Goal: Entertainment & Leisure: Consume media (video, audio)

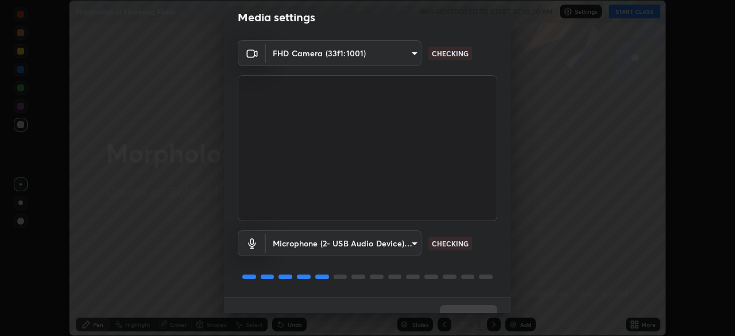
scroll to position [25, 0]
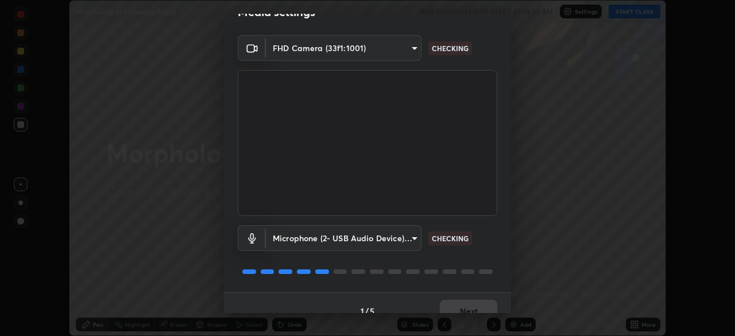
click at [371, 239] on body "Erase all Morphology of Flowering Plants WAS SCHEDULED TO START AT 10:30 AM Set…" at bounding box center [367, 168] width 735 height 336
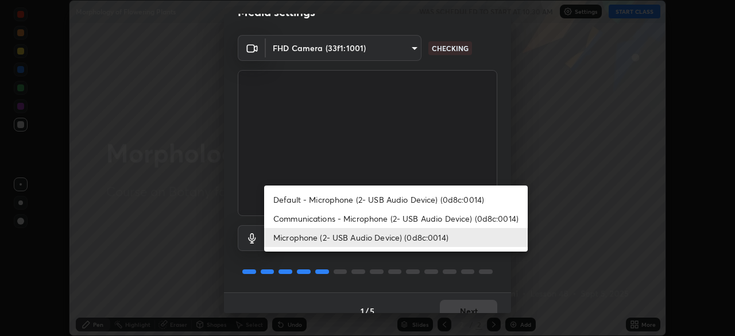
click at [374, 272] on div at bounding box center [367, 168] width 735 height 336
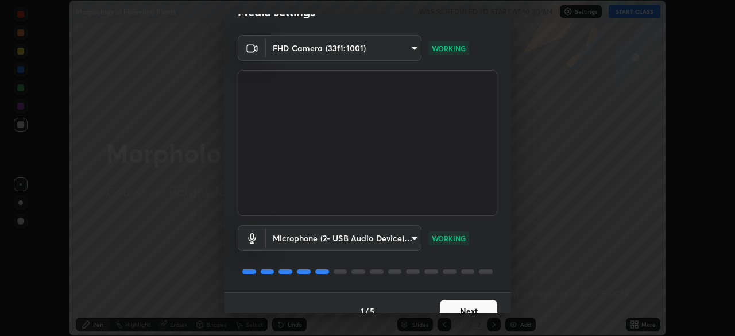
scroll to position [41, 0]
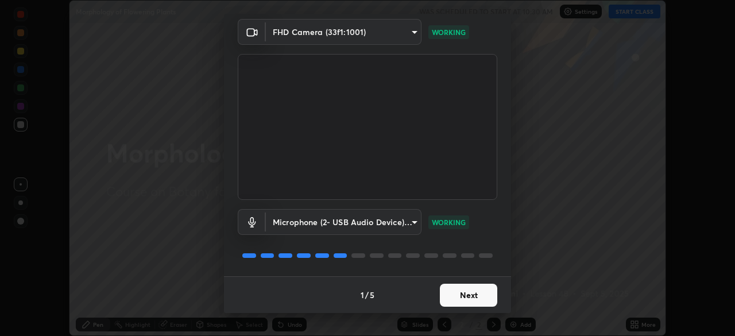
click at [451, 293] on button "Next" at bounding box center [468, 295] width 57 height 23
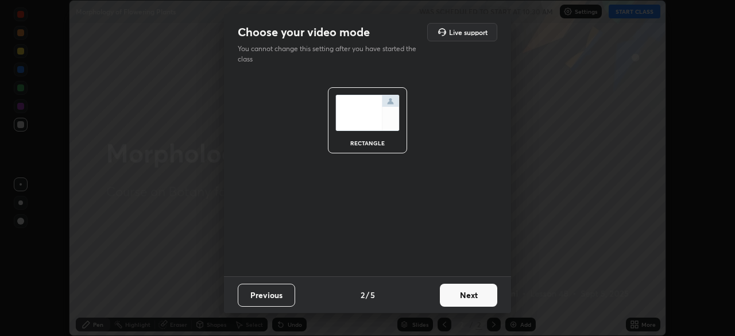
scroll to position [0, 0]
click at [463, 299] on button "Next" at bounding box center [468, 295] width 57 height 23
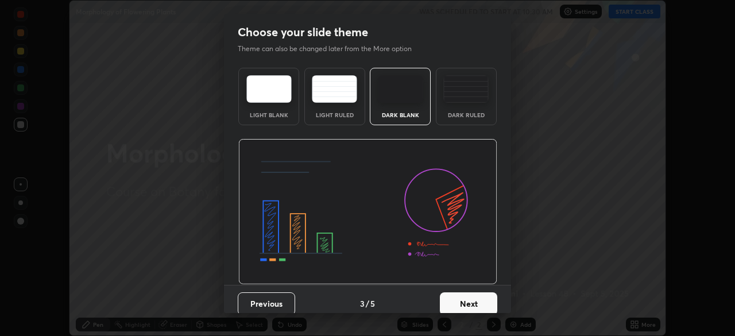
click at [465, 303] on button "Next" at bounding box center [468, 303] width 57 height 23
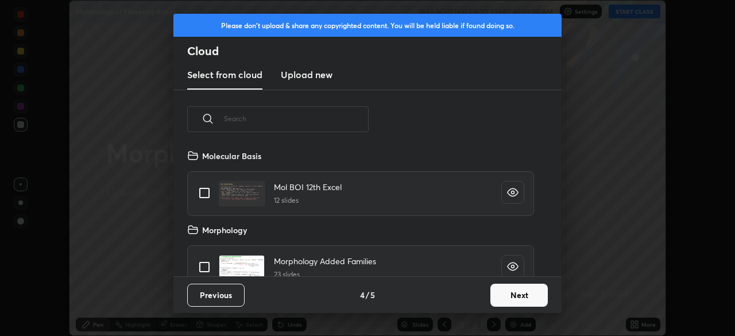
click at [528, 295] on button "Next" at bounding box center [518, 295] width 57 height 23
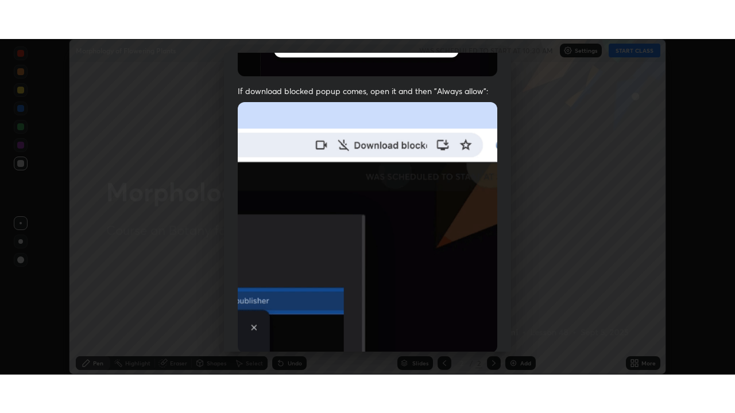
scroll to position [275, 0]
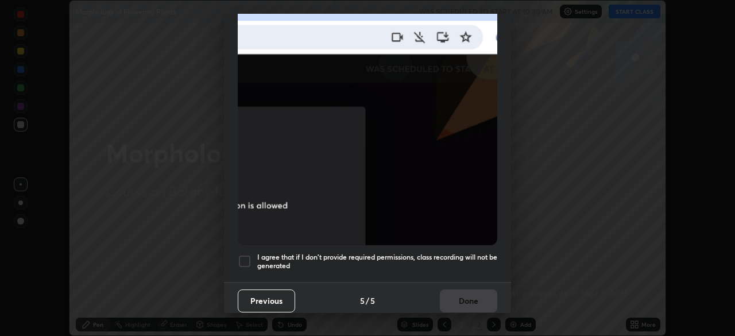
click at [467, 253] on h5 "I agree that if I don't provide required permissions, class recording will not …" at bounding box center [377, 262] width 240 height 18
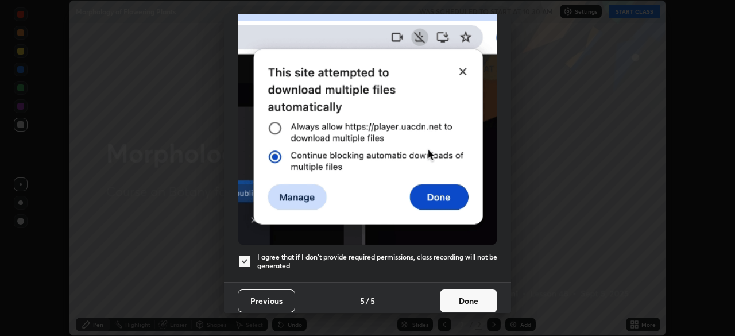
click at [471, 291] on button "Done" at bounding box center [468, 300] width 57 height 23
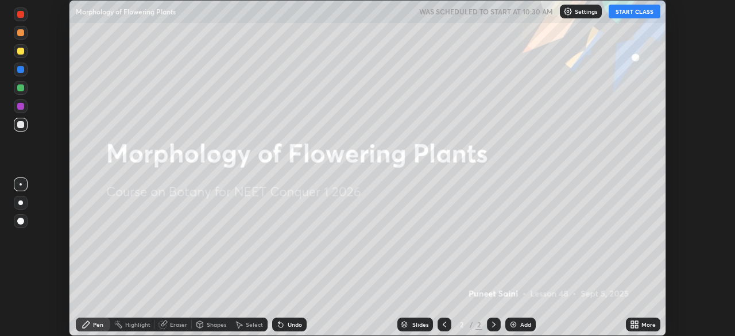
click at [634, 323] on icon at bounding box center [634, 324] width 9 height 9
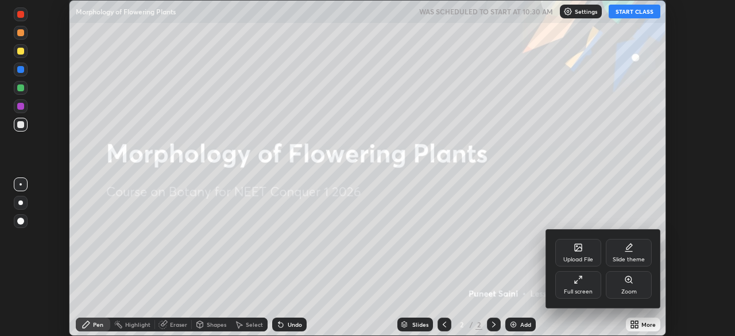
click at [592, 284] on div "Full screen" at bounding box center [578, 285] width 46 height 28
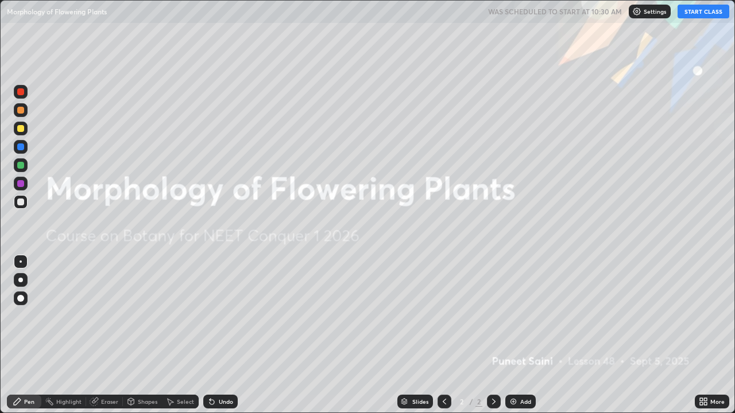
scroll to position [413, 735]
click at [682, 11] on button "START CLASS" at bounding box center [704, 12] width 52 height 14
click at [517, 335] on div "Add" at bounding box center [520, 402] width 30 height 14
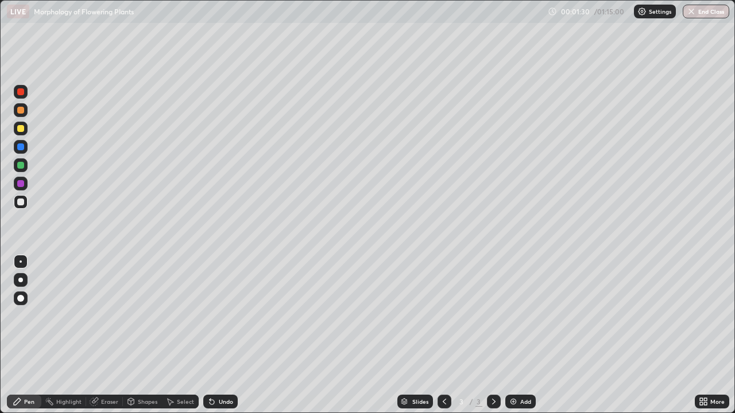
click at [21, 280] on div at bounding box center [20, 280] width 5 height 5
click at [21, 129] on div at bounding box center [20, 128] width 7 height 7
click at [223, 335] on div "Undo" at bounding box center [226, 402] width 14 height 6
click at [20, 202] on div at bounding box center [20, 202] width 7 height 7
click at [21, 127] on div at bounding box center [20, 128] width 7 height 7
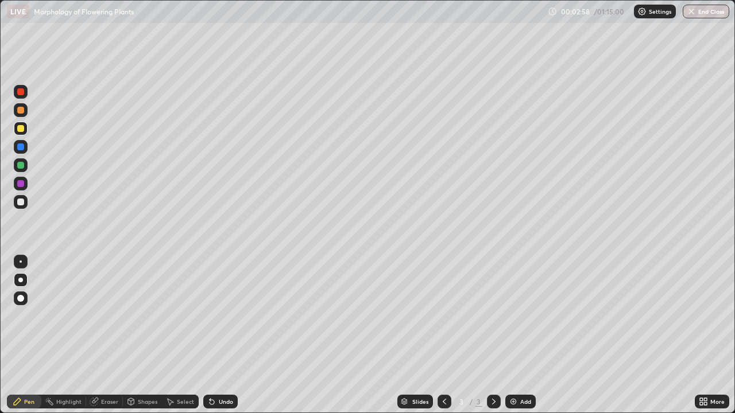
click at [21, 203] on div at bounding box center [20, 202] width 7 height 7
click at [18, 164] on div at bounding box center [20, 165] width 7 height 7
click at [20, 203] on div at bounding box center [20, 202] width 7 height 7
click at [23, 167] on div at bounding box center [20, 165] width 7 height 7
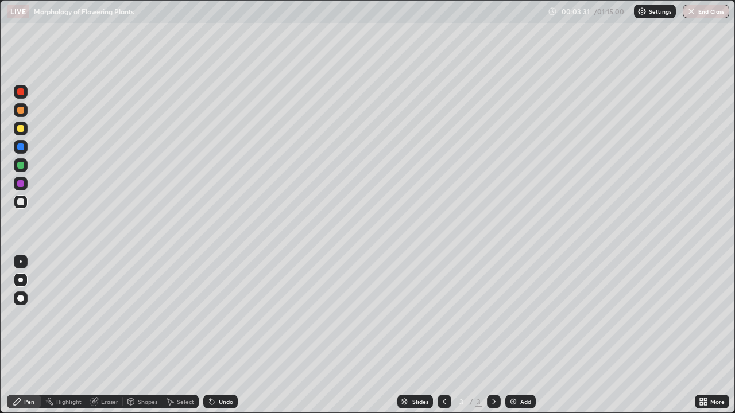
click at [21, 165] on div at bounding box center [20, 165] width 7 height 7
click at [18, 202] on div at bounding box center [20, 202] width 7 height 7
click at [102, 335] on div "Eraser" at bounding box center [104, 402] width 37 height 14
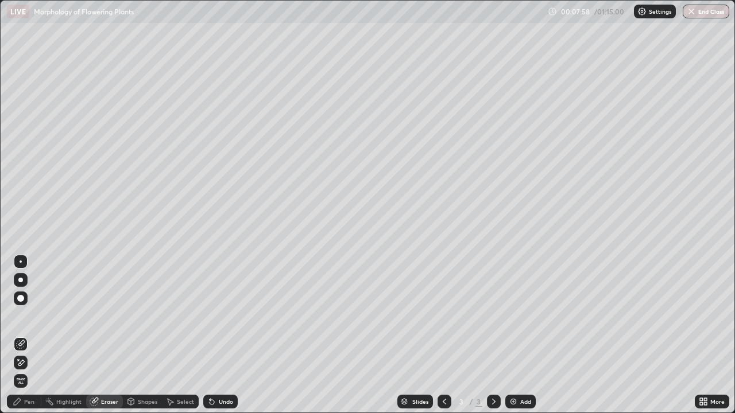
click at [24, 335] on icon at bounding box center [21, 363] width 6 height 6
click at [22, 335] on div "Pen" at bounding box center [24, 402] width 34 height 14
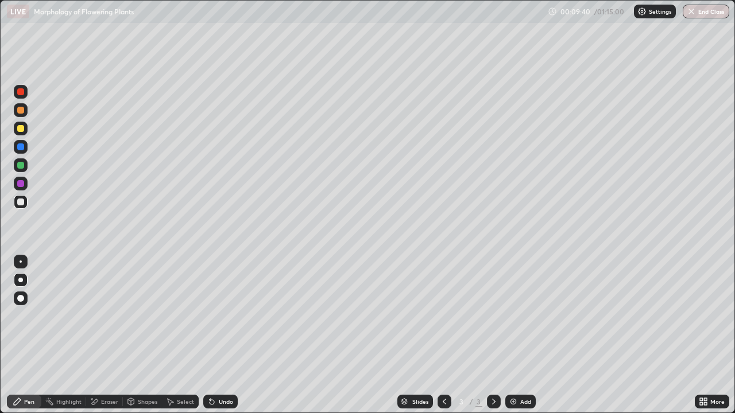
click at [513, 335] on img at bounding box center [513, 401] width 9 height 9
click at [22, 130] on div at bounding box center [20, 128] width 7 height 7
click at [24, 200] on div at bounding box center [20, 202] width 7 height 7
click at [23, 200] on div at bounding box center [20, 202] width 7 height 7
click at [21, 202] on div at bounding box center [20, 202] width 7 height 7
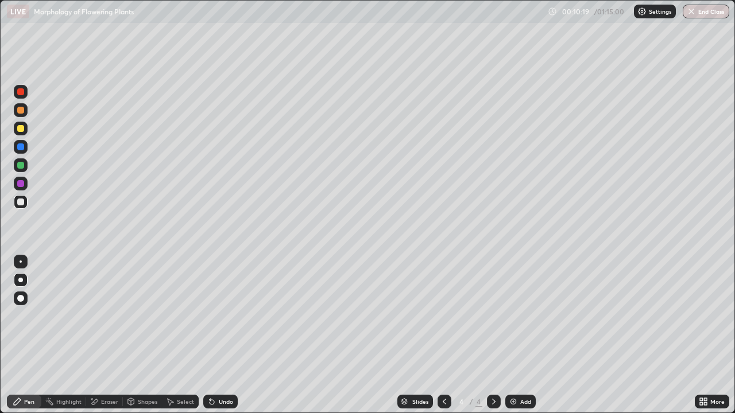
click at [21, 200] on div at bounding box center [20, 202] width 7 height 7
click at [20, 202] on div at bounding box center [20, 202] width 7 height 7
click at [107, 335] on div "Eraser" at bounding box center [109, 402] width 17 height 6
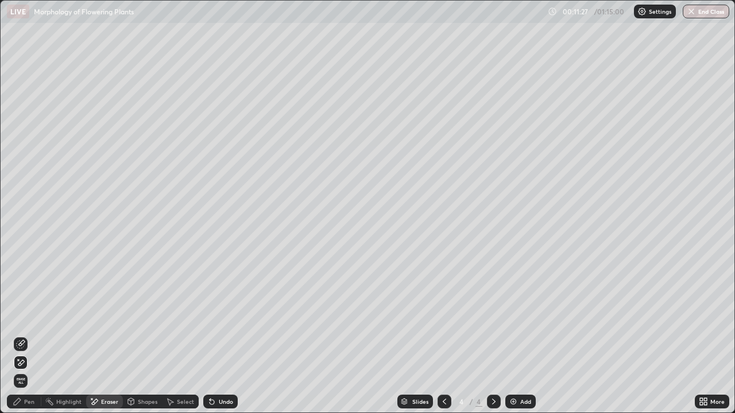
click at [28, 335] on div "Pen" at bounding box center [29, 402] width 10 height 6
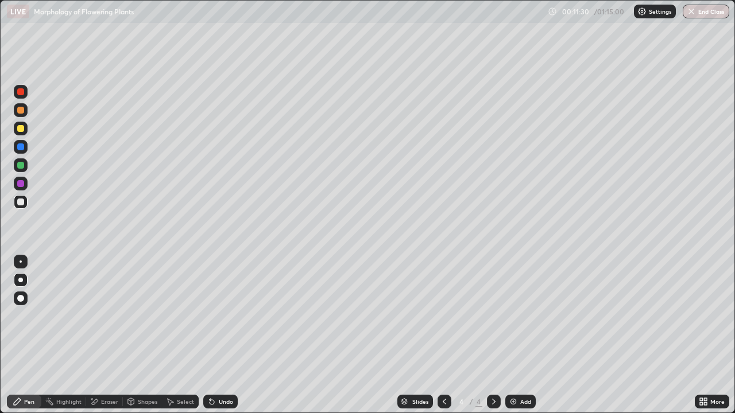
click at [21, 129] on div at bounding box center [20, 128] width 7 height 7
click at [22, 203] on div at bounding box center [20, 202] width 7 height 7
click at [21, 203] on div at bounding box center [20, 202] width 7 height 7
click at [22, 129] on div at bounding box center [20, 128] width 7 height 7
click at [21, 202] on div at bounding box center [20, 202] width 7 height 7
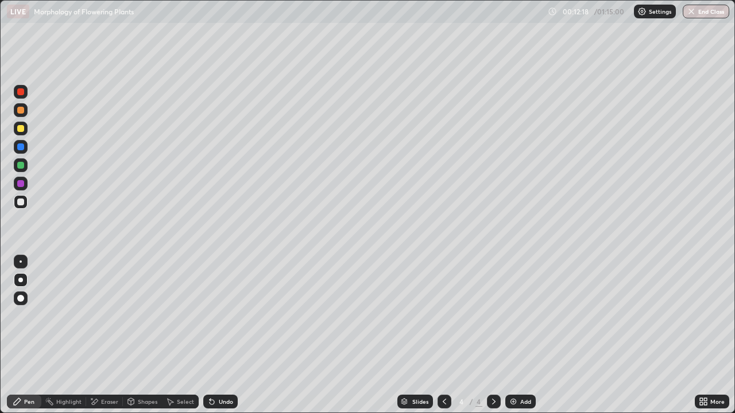
click at [22, 202] on div at bounding box center [20, 202] width 7 height 7
click at [21, 148] on div at bounding box center [20, 147] width 7 height 7
click at [18, 147] on div at bounding box center [20, 147] width 7 height 7
click at [22, 131] on div at bounding box center [20, 128] width 7 height 7
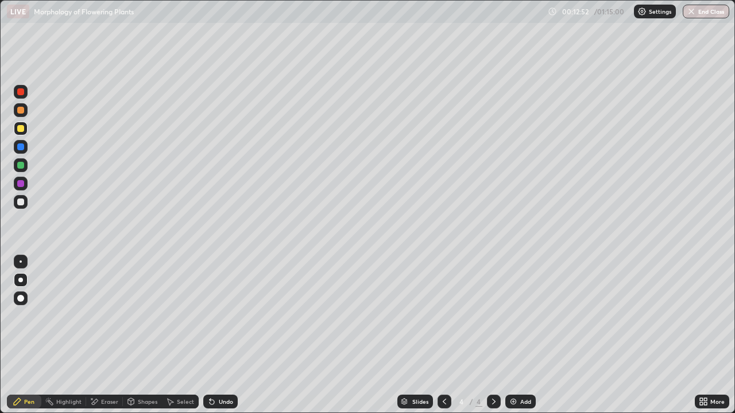
click at [22, 205] on div at bounding box center [20, 202] width 7 height 7
click at [22, 202] on div at bounding box center [20, 202] width 7 height 7
click at [21, 130] on div at bounding box center [20, 128] width 7 height 7
click at [22, 131] on div at bounding box center [20, 128] width 7 height 7
click at [20, 203] on div at bounding box center [20, 202] width 7 height 7
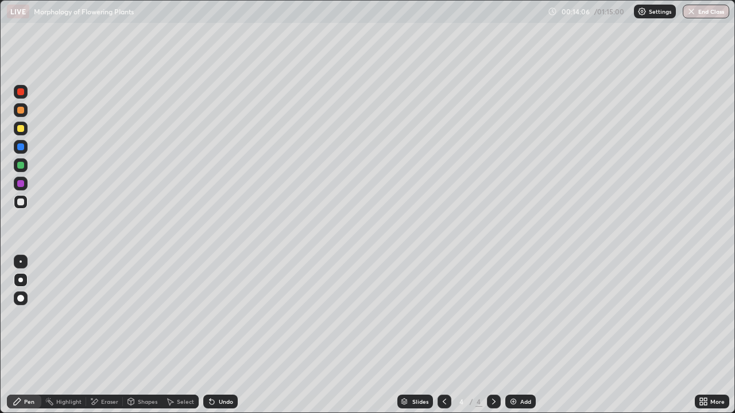
click at [219, 335] on div "Undo" at bounding box center [226, 402] width 14 height 6
click at [216, 335] on div "Undo" at bounding box center [220, 402] width 34 height 14
click at [21, 131] on div at bounding box center [20, 128] width 7 height 7
click at [214, 335] on icon at bounding box center [211, 401] width 9 height 9
click at [20, 207] on div at bounding box center [21, 202] width 14 height 14
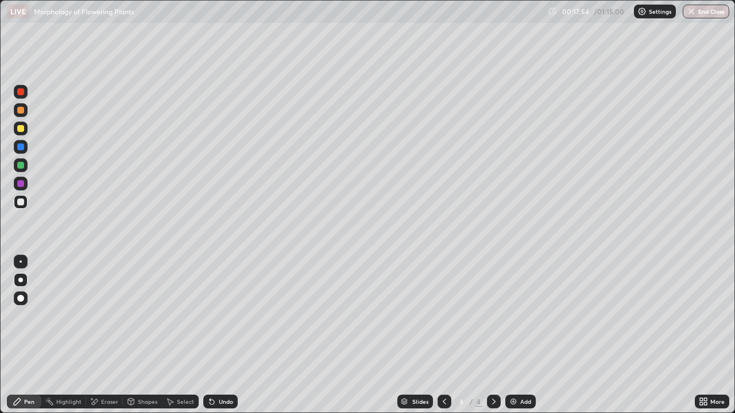
click at [219, 335] on div "Undo" at bounding box center [226, 402] width 14 height 6
click at [223, 335] on div "Undo" at bounding box center [220, 402] width 34 height 14
click at [101, 335] on div "Eraser" at bounding box center [109, 402] width 17 height 6
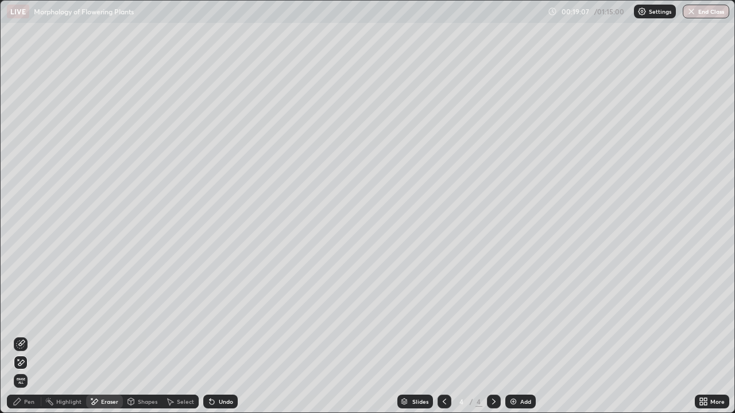
click at [16, 335] on icon at bounding box center [17, 401] width 9 height 9
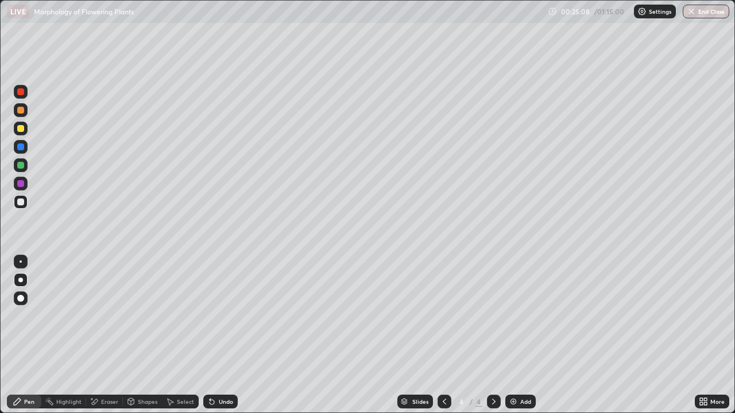
click at [513, 335] on img at bounding box center [513, 401] width 9 height 9
click at [22, 129] on div at bounding box center [20, 128] width 7 height 7
click at [20, 198] on div at bounding box center [21, 202] width 14 height 14
click at [22, 203] on div at bounding box center [20, 202] width 7 height 7
click at [23, 200] on div at bounding box center [20, 202] width 7 height 7
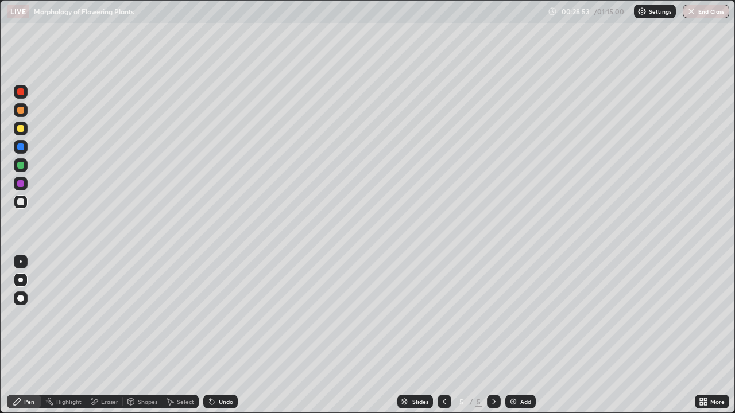
click at [218, 335] on div "Undo" at bounding box center [220, 402] width 34 height 14
click at [23, 130] on div at bounding box center [20, 128] width 7 height 7
click at [106, 335] on div "Eraser" at bounding box center [109, 402] width 17 height 6
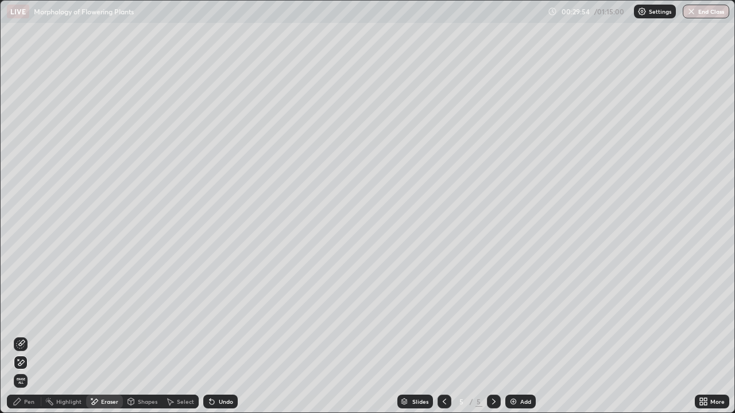
click at [30, 335] on div "Pen" at bounding box center [29, 402] width 10 height 6
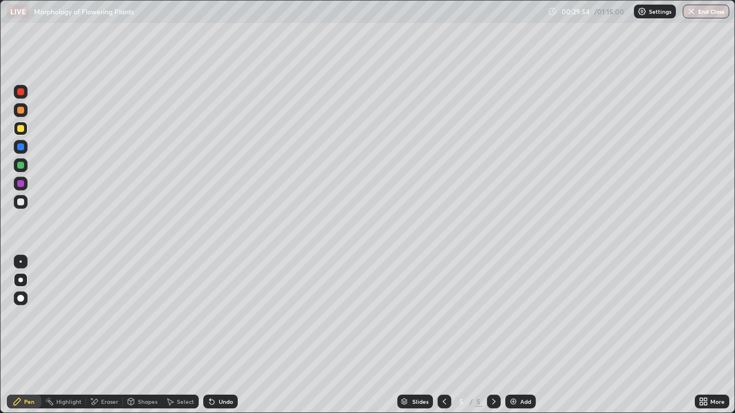
click at [20, 203] on div at bounding box center [20, 202] width 7 height 7
click at [444, 335] on icon at bounding box center [444, 401] width 9 height 9
click at [492, 335] on icon at bounding box center [493, 401] width 9 height 9
click at [25, 202] on div at bounding box center [21, 202] width 14 height 14
click at [23, 130] on div at bounding box center [20, 128] width 7 height 7
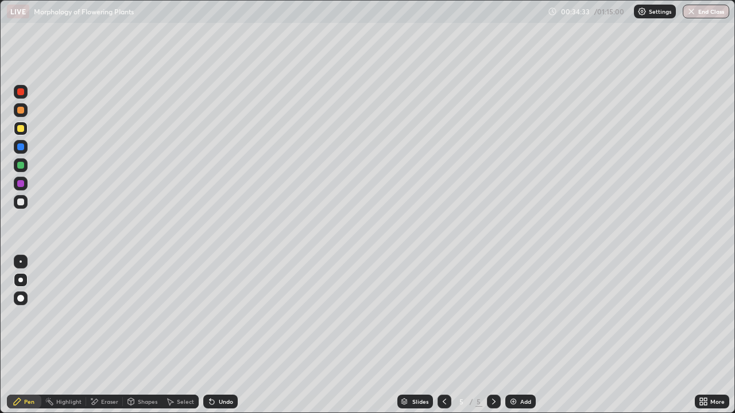
click at [21, 202] on div at bounding box center [20, 202] width 7 height 7
click at [22, 202] on div at bounding box center [20, 202] width 7 height 7
click at [24, 149] on div at bounding box center [20, 147] width 7 height 7
click at [23, 202] on div at bounding box center [20, 202] width 7 height 7
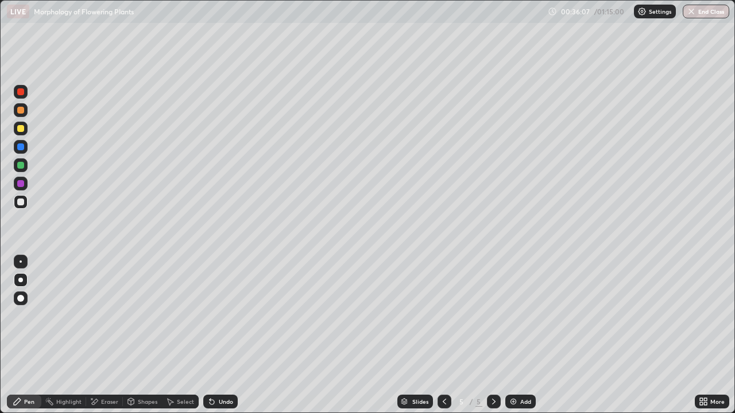
click at [214, 335] on icon at bounding box center [211, 401] width 9 height 9
click at [215, 335] on div "Undo" at bounding box center [220, 402] width 34 height 14
click at [216, 335] on div "Undo" at bounding box center [220, 402] width 34 height 14
click at [219, 335] on div "Undo" at bounding box center [220, 402] width 34 height 14
click at [220, 335] on div "Undo" at bounding box center [220, 402] width 34 height 14
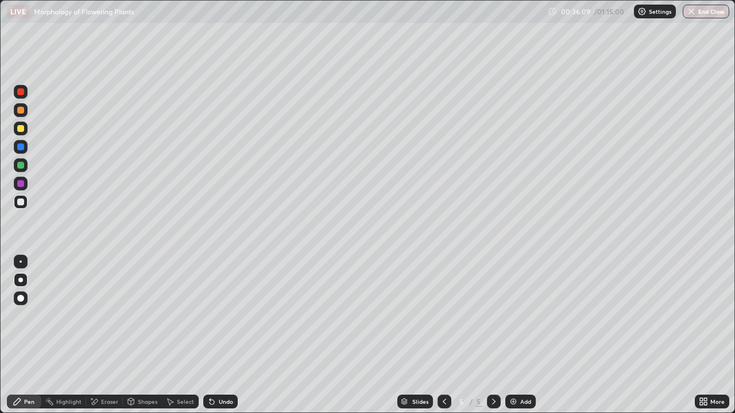
click at [214, 335] on icon at bounding box center [211, 401] width 9 height 9
click at [24, 146] on div at bounding box center [20, 147] width 7 height 7
click at [21, 145] on div at bounding box center [20, 147] width 7 height 7
click at [20, 95] on div at bounding box center [20, 91] width 7 height 7
click at [20, 93] on div at bounding box center [20, 91] width 7 height 7
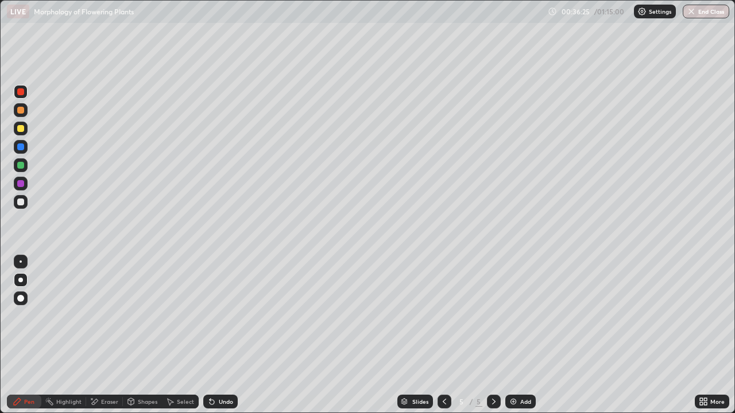
click at [23, 204] on div at bounding box center [20, 202] width 7 height 7
click at [20, 204] on div at bounding box center [20, 202] width 7 height 7
click at [21, 105] on div at bounding box center [21, 110] width 14 height 14
click at [20, 167] on div at bounding box center [20, 165] width 7 height 7
click at [21, 165] on div at bounding box center [20, 165] width 7 height 7
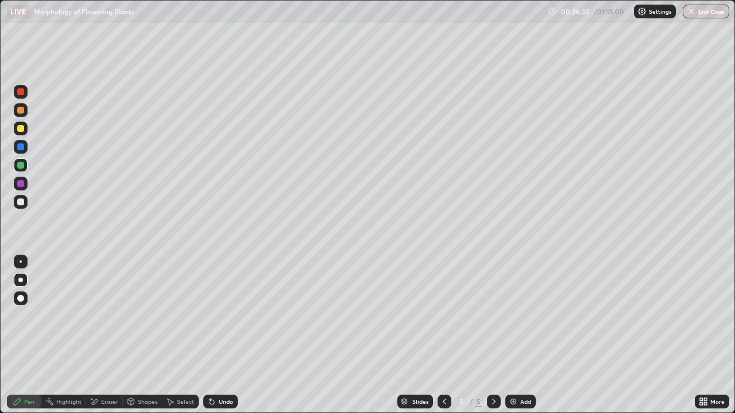
click at [25, 203] on div at bounding box center [21, 202] width 14 height 14
click at [23, 168] on div at bounding box center [20, 165] width 7 height 7
click at [22, 204] on div at bounding box center [20, 202] width 7 height 7
click at [21, 204] on div at bounding box center [20, 202] width 7 height 7
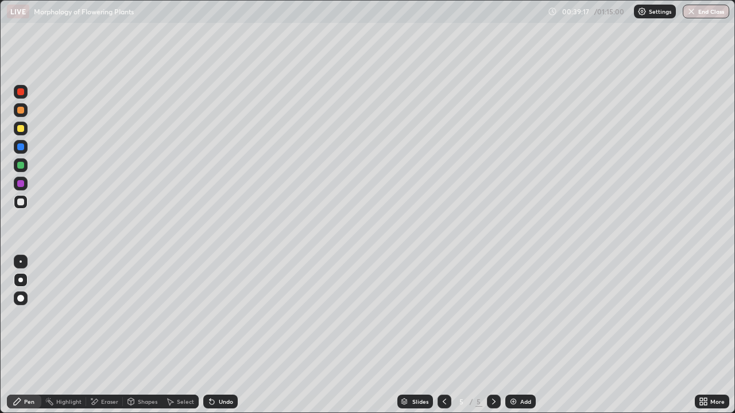
click at [228, 335] on div "Undo" at bounding box center [226, 402] width 14 height 6
click at [222, 335] on div "Undo" at bounding box center [220, 402] width 34 height 14
click at [219, 335] on div "Undo" at bounding box center [220, 402] width 34 height 14
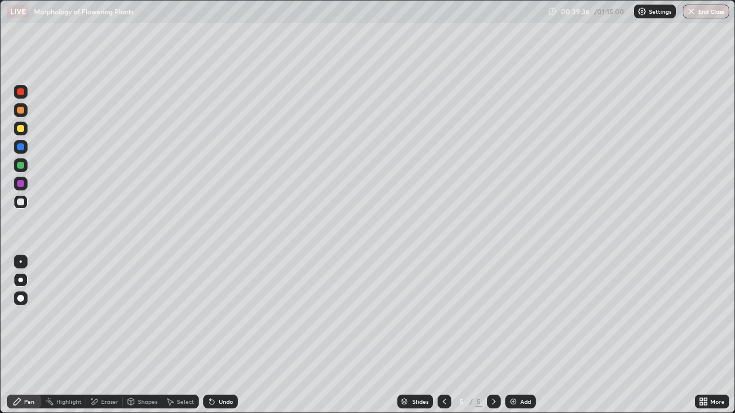
click at [514, 335] on img at bounding box center [513, 401] width 9 height 9
click at [22, 205] on div at bounding box center [20, 202] width 7 height 7
click at [22, 130] on div at bounding box center [20, 128] width 7 height 7
click at [210, 335] on icon at bounding box center [210, 399] width 1 height 1
click at [22, 202] on div at bounding box center [20, 202] width 7 height 7
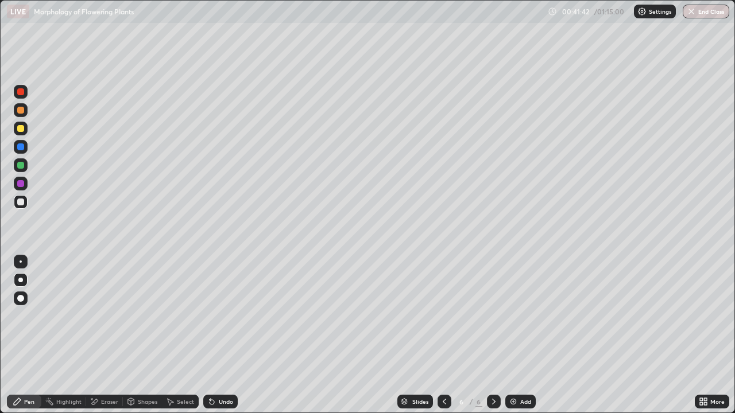
click at [214, 335] on div "Undo" at bounding box center [220, 402] width 34 height 14
click at [20, 168] on div at bounding box center [20, 165] width 7 height 7
click at [21, 166] on div at bounding box center [20, 165] width 7 height 7
click at [22, 297] on div at bounding box center [20, 298] width 7 height 7
click at [21, 203] on div at bounding box center [20, 202] width 7 height 7
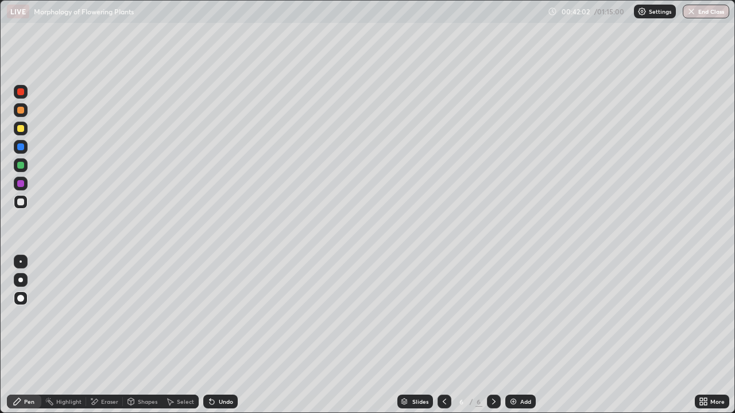
click at [21, 205] on div at bounding box center [20, 202] width 7 height 7
click at [21, 280] on div at bounding box center [20, 280] width 5 height 5
click at [18, 146] on div at bounding box center [20, 147] width 7 height 7
click at [21, 147] on div at bounding box center [20, 147] width 7 height 7
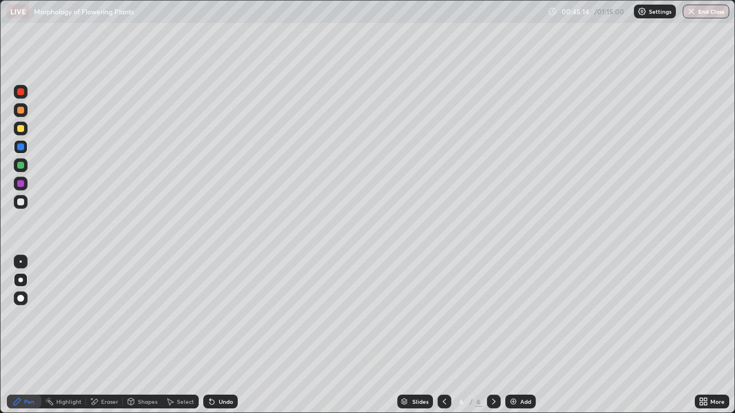
click at [24, 199] on div at bounding box center [20, 202] width 7 height 7
click at [23, 200] on div at bounding box center [20, 202] width 7 height 7
click at [210, 335] on icon at bounding box center [212, 402] width 5 height 5
click at [443, 335] on icon at bounding box center [444, 401] width 9 height 9
click at [17, 128] on div at bounding box center [20, 128] width 7 height 7
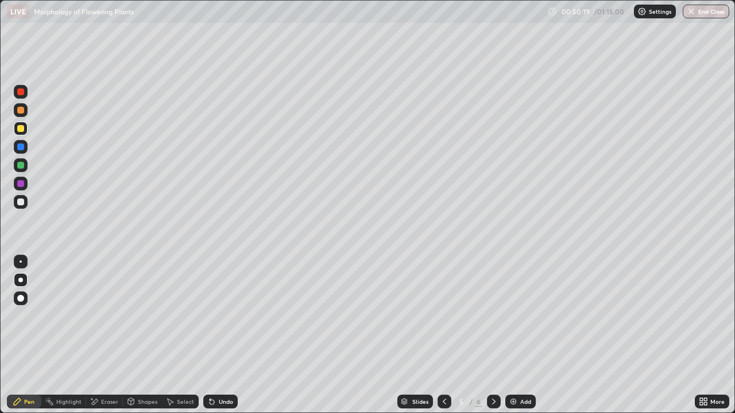
click at [20, 199] on div at bounding box center [20, 202] width 7 height 7
click at [104, 335] on div "Eraser" at bounding box center [109, 402] width 17 height 6
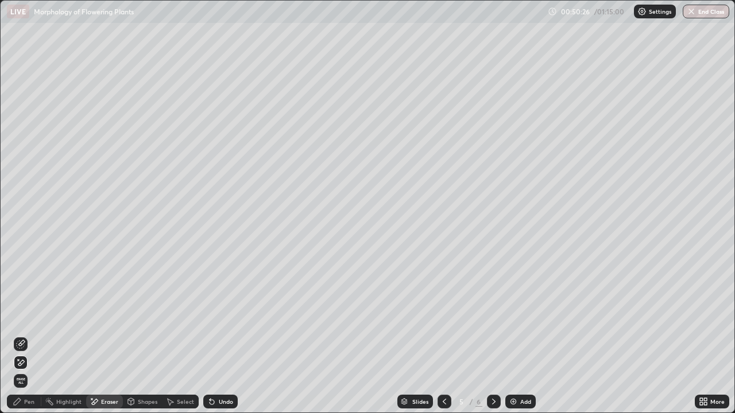
click at [28, 335] on div "Pen" at bounding box center [29, 402] width 10 height 6
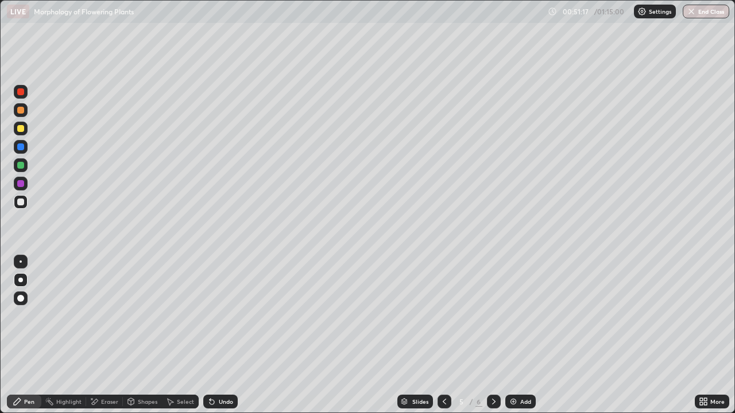
click at [493, 335] on icon at bounding box center [493, 401] width 9 height 9
click at [103, 335] on div "Eraser" at bounding box center [104, 402] width 37 height 14
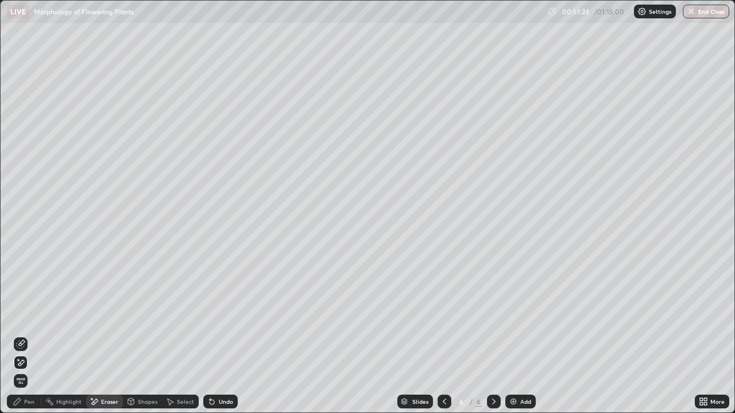
click at [24, 335] on div "Pen" at bounding box center [24, 402] width 34 height 14
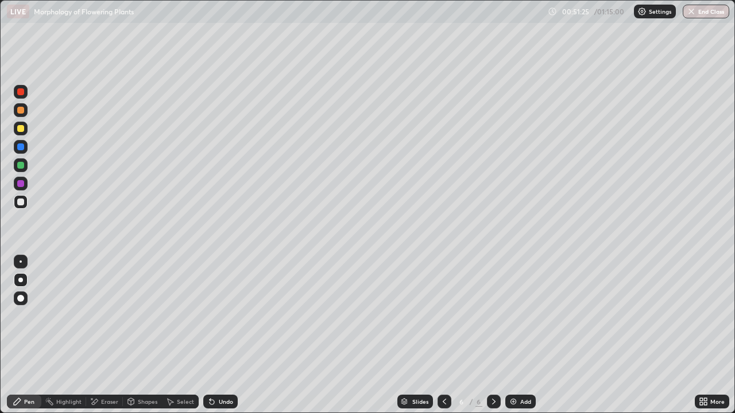
click at [20, 205] on div at bounding box center [20, 202] width 7 height 7
click at [215, 335] on div "Undo" at bounding box center [220, 402] width 34 height 14
click at [211, 335] on div "Undo" at bounding box center [220, 402] width 34 height 14
click at [509, 335] on img at bounding box center [513, 401] width 9 height 9
click at [20, 201] on div at bounding box center [20, 202] width 7 height 7
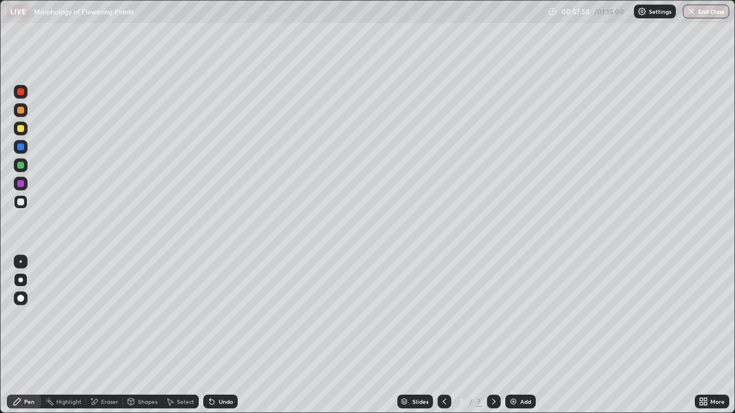
click at [18, 131] on div at bounding box center [20, 128] width 7 height 7
click at [22, 203] on div at bounding box center [20, 202] width 7 height 7
click at [20, 129] on div at bounding box center [20, 128] width 7 height 7
click at [21, 199] on div at bounding box center [20, 202] width 7 height 7
click at [114, 335] on div "Eraser" at bounding box center [109, 402] width 17 height 6
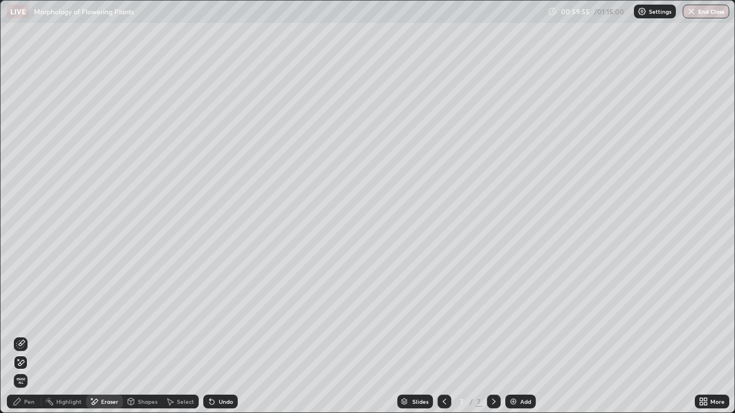
click at [30, 335] on div "Pen" at bounding box center [29, 402] width 10 height 6
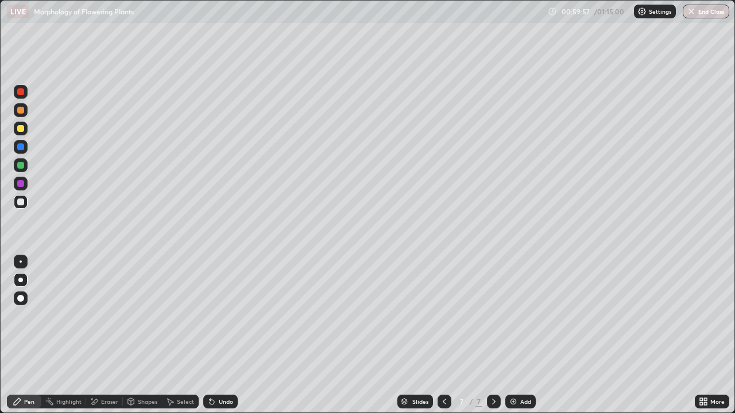
click at [21, 200] on div at bounding box center [20, 202] width 7 height 7
click at [19, 134] on div at bounding box center [21, 129] width 14 height 14
click at [20, 133] on div at bounding box center [21, 129] width 14 height 14
click at [217, 335] on div "Undo" at bounding box center [220, 402] width 34 height 14
click at [219, 335] on div "Undo" at bounding box center [226, 402] width 14 height 6
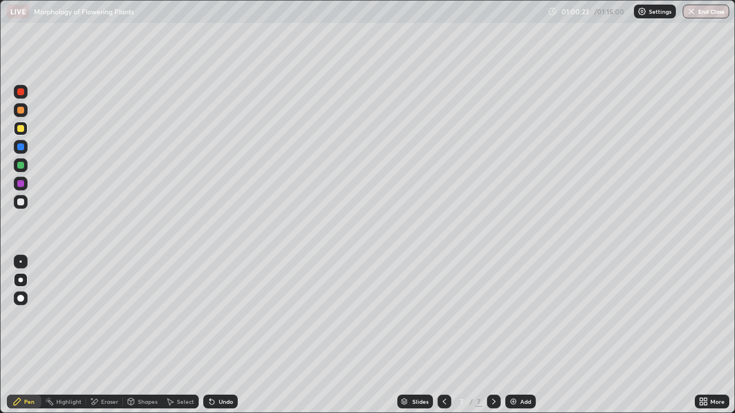
click at [216, 335] on div "Undo" at bounding box center [220, 402] width 34 height 14
click at [23, 202] on div at bounding box center [20, 202] width 7 height 7
click at [23, 201] on div at bounding box center [20, 202] width 7 height 7
click at [21, 201] on div at bounding box center [20, 202] width 7 height 7
click at [21, 129] on div at bounding box center [20, 128] width 7 height 7
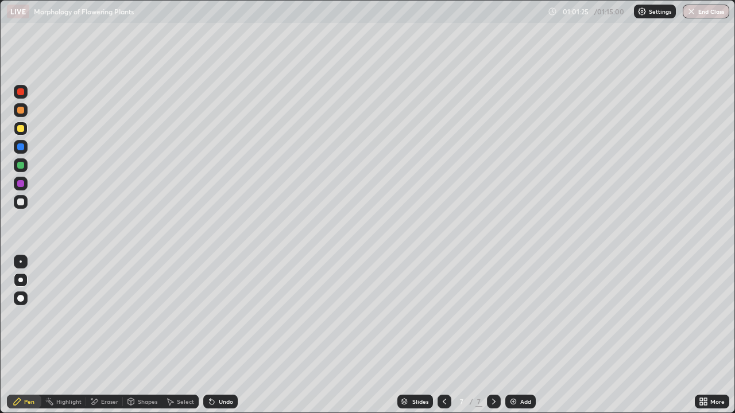
click at [21, 202] on div at bounding box center [20, 202] width 7 height 7
click at [211, 335] on icon at bounding box center [212, 402] width 5 height 5
click at [101, 335] on div "Eraser" at bounding box center [109, 402] width 17 height 6
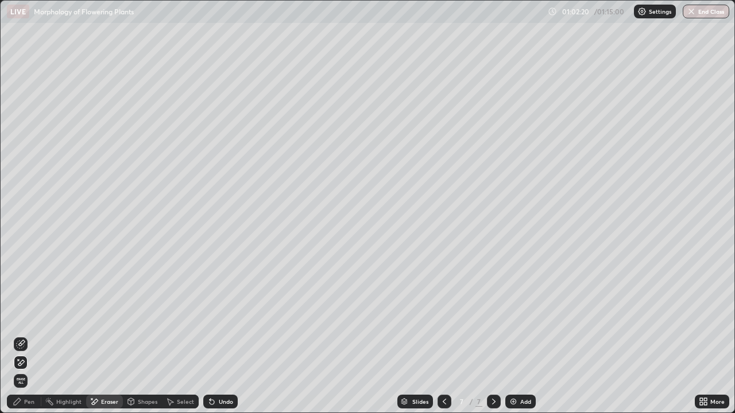
click at [20, 335] on icon at bounding box center [17, 401] width 7 height 7
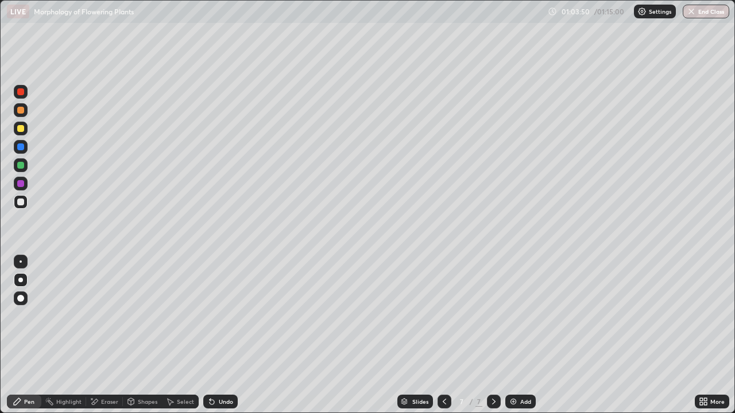
click at [95, 335] on icon at bounding box center [94, 402] width 9 height 10
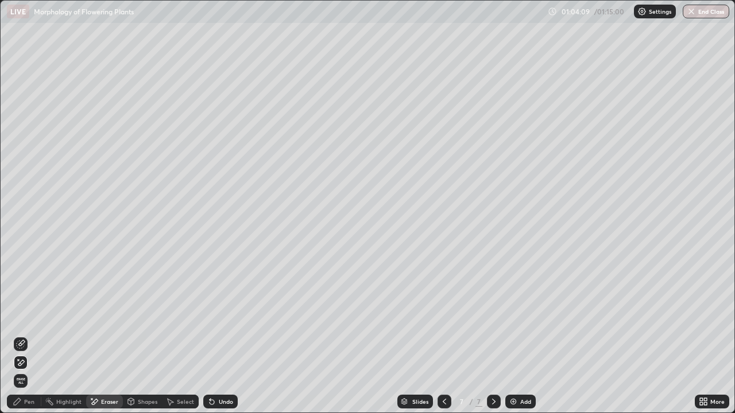
click at [46, 335] on circle at bounding box center [45, 400] width 1 height 1
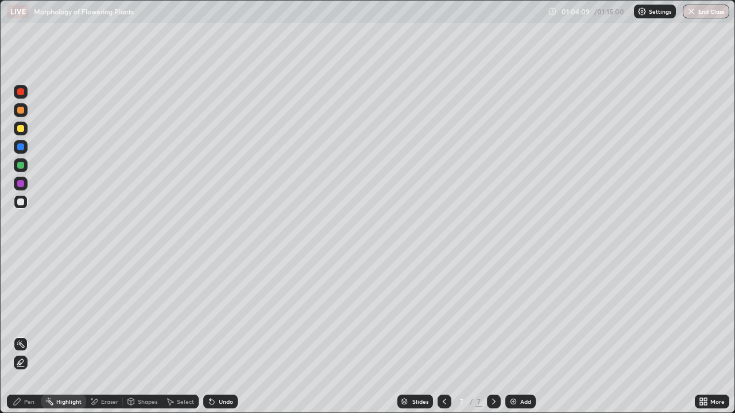
click at [35, 335] on div "Pen" at bounding box center [24, 402] width 34 height 14
click at [29, 335] on div "Pen" at bounding box center [29, 402] width 10 height 6
click at [18, 204] on div at bounding box center [20, 202] width 7 height 7
click at [18, 131] on div at bounding box center [20, 128] width 7 height 7
click at [513, 335] on img at bounding box center [513, 401] width 9 height 9
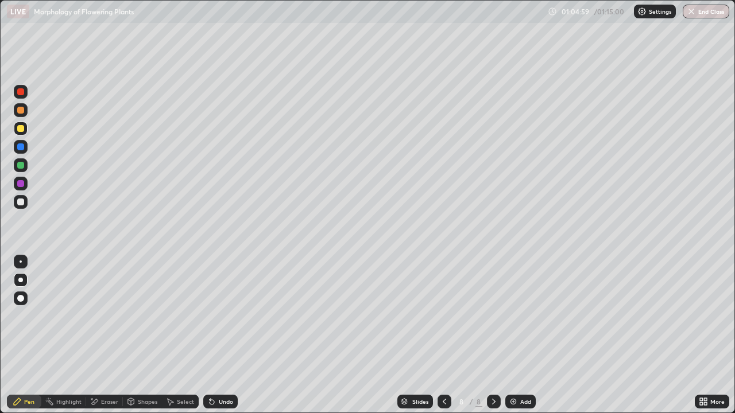
click at [22, 131] on div at bounding box center [20, 128] width 7 height 7
click at [21, 202] on div at bounding box center [20, 202] width 7 height 7
click at [24, 204] on div at bounding box center [20, 202] width 7 height 7
click at [23, 204] on div at bounding box center [20, 202] width 7 height 7
click at [21, 95] on div at bounding box center [20, 91] width 7 height 7
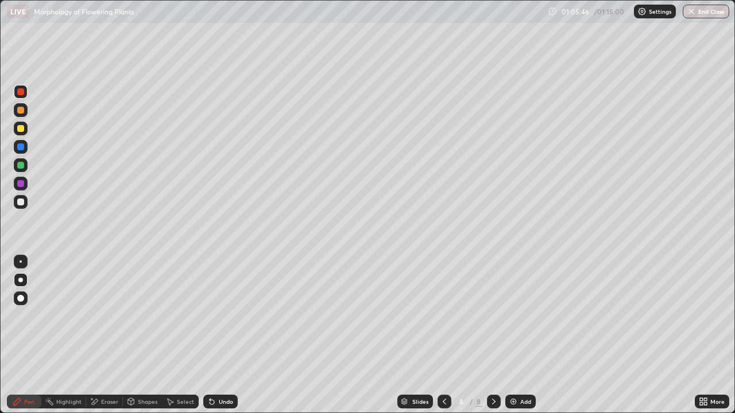
click at [21, 94] on div at bounding box center [20, 91] width 7 height 7
click at [20, 199] on div at bounding box center [20, 202] width 7 height 7
click at [21, 94] on div at bounding box center [20, 91] width 7 height 7
click at [21, 116] on div at bounding box center [21, 110] width 14 height 14
click at [24, 204] on div at bounding box center [21, 202] width 14 height 14
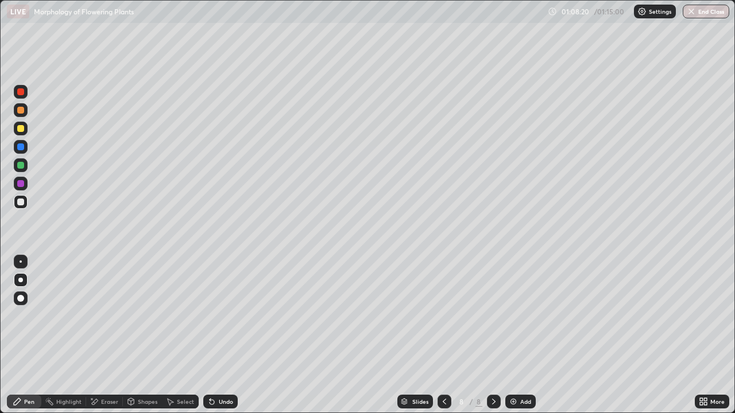
click at [24, 204] on div at bounding box center [20, 202] width 7 height 7
click at [22, 150] on div at bounding box center [20, 147] width 7 height 7
click at [21, 150] on div at bounding box center [20, 147] width 7 height 7
click at [20, 199] on div at bounding box center [20, 202] width 7 height 7
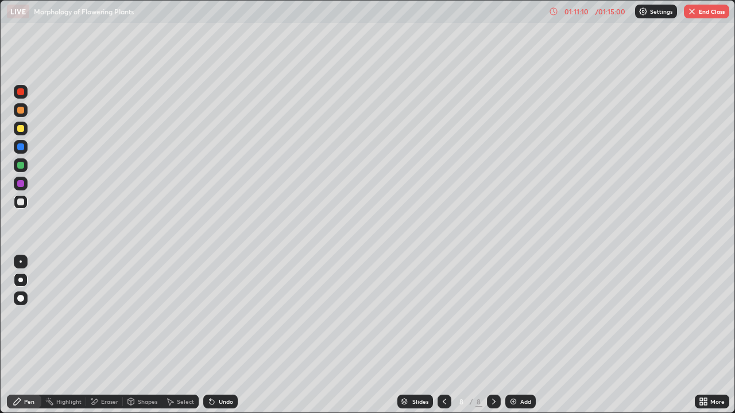
click at [214, 335] on icon at bounding box center [211, 401] width 9 height 9
click at [222, 335] on div "Undo" at bounding box center [220, 402] width 34 height 14
click at [220, 335] on div "Undo" at bounding box center [226, 402] width 14 height 6
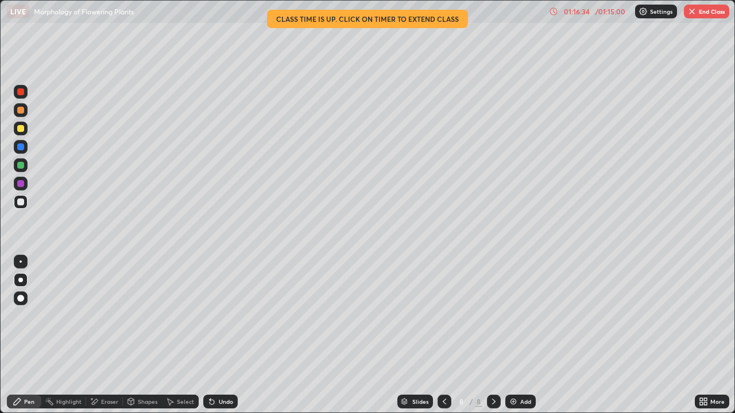
click at [697, 16] on button "End Class" at bounding box center [706, 12] width 45 height 14
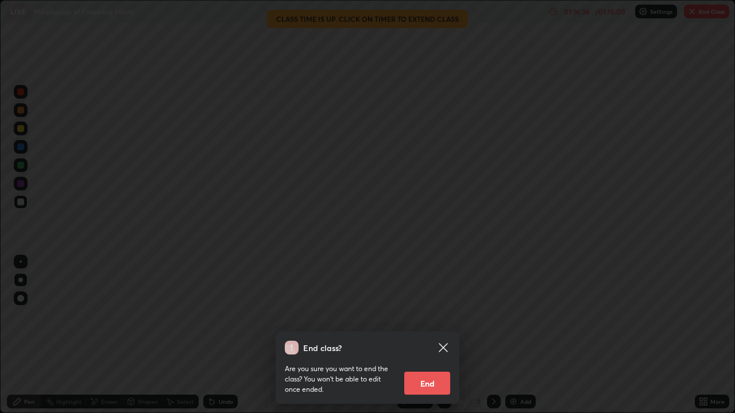
click at [439, 335] on button "End" at bounding box center [427, 383] width 46 height 23
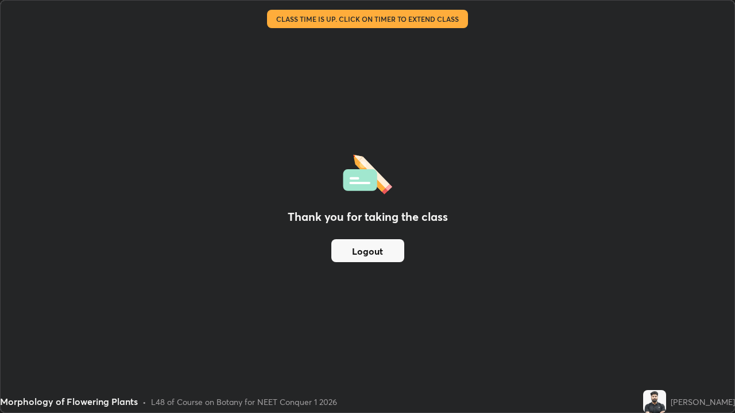
click at [377, 253] on button "Logout" at bounding box center [367, 250] width 73 height 23
